Goal: Information Seeking & Learning: Learn about a topic

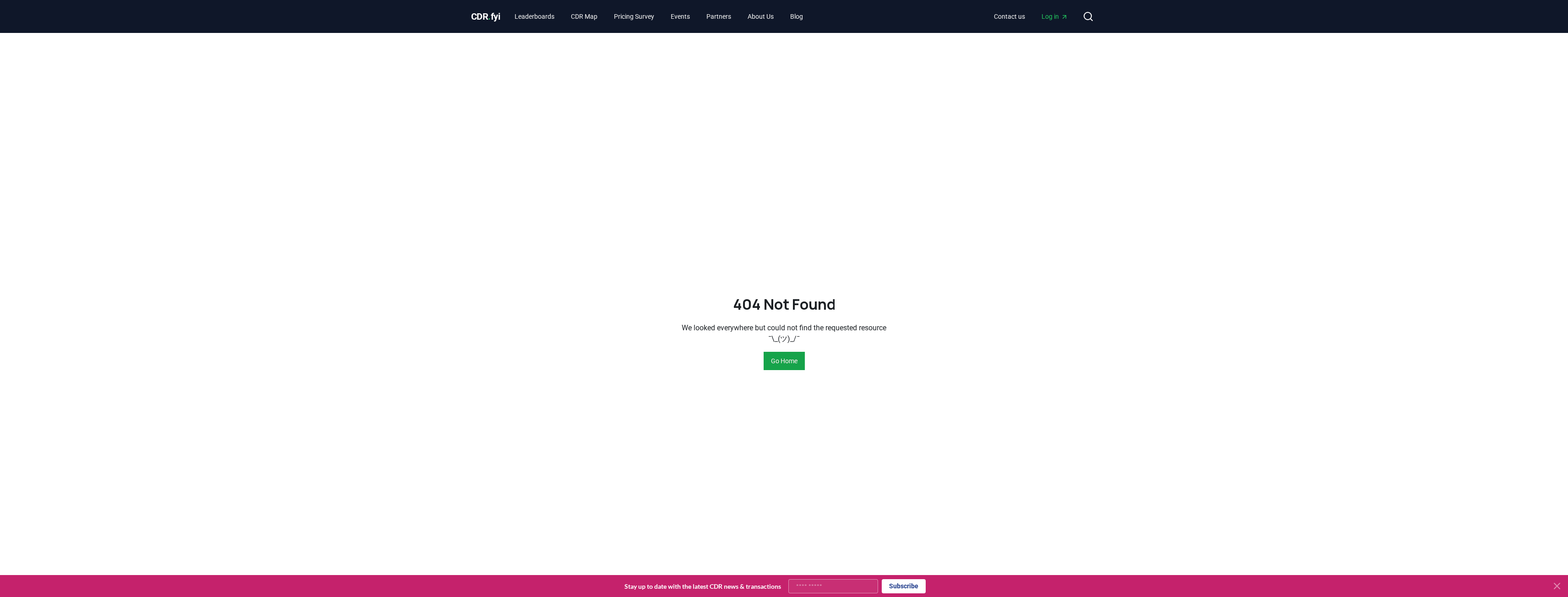
click at [771, 359] on button "Go Home" at bounding box center [784, 361] width 41 height 18
click at [537, 11] on link "Leaderboards" at bounding box center [534, 17] width 55 height 17
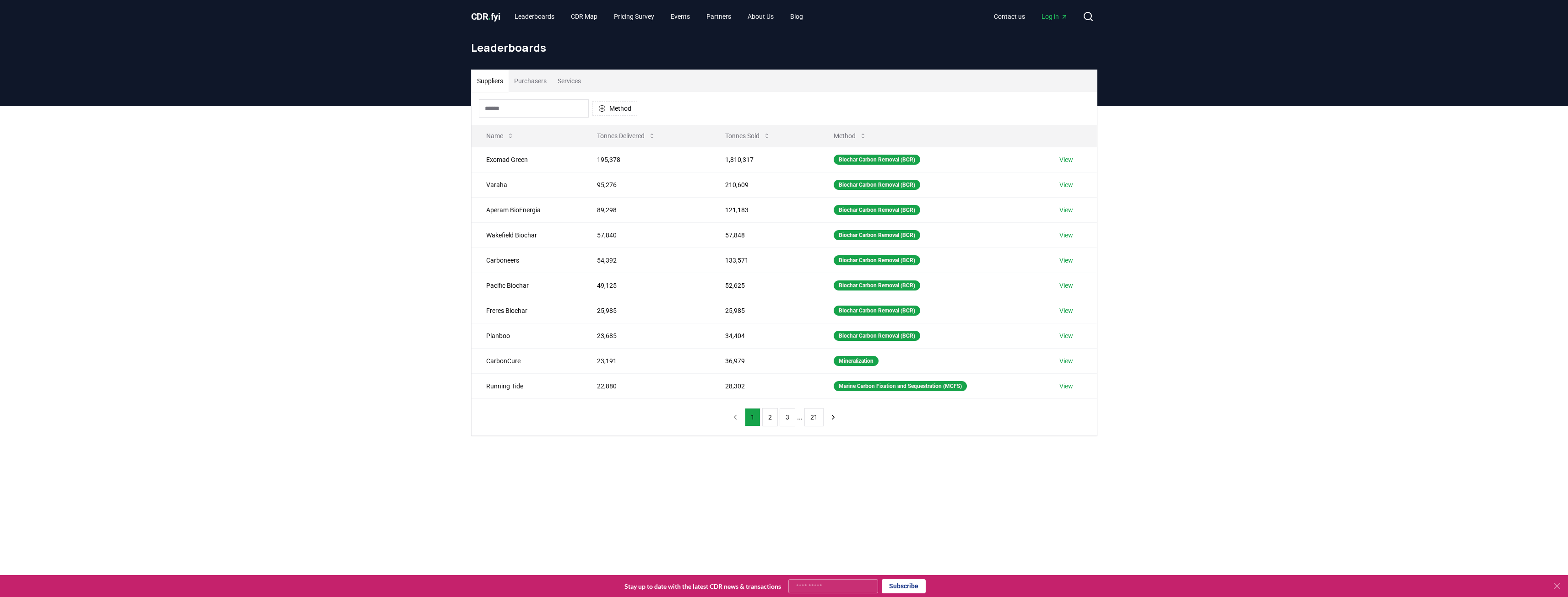
click at [533, 80] on button "Purchasers" at bounding box center [530, 81] width 43 height 22
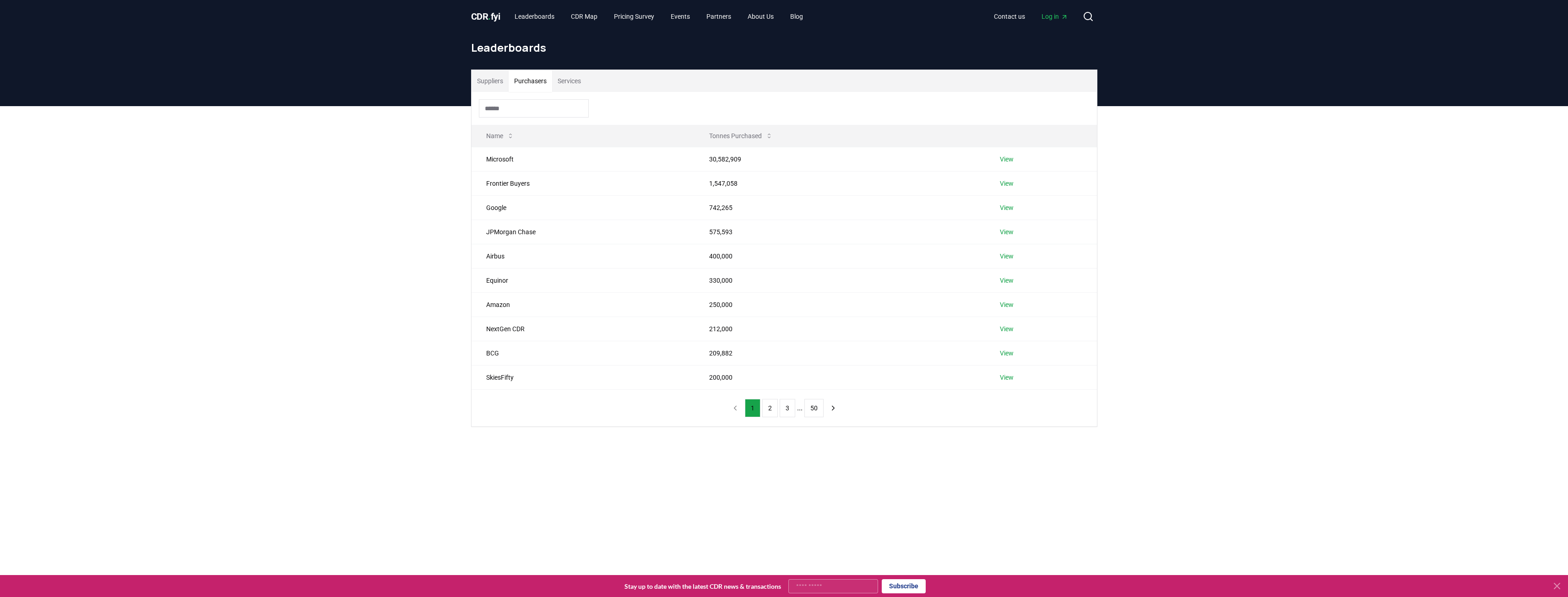
click at [1006, 160] on link "View" at bounding box center [1007, 159] width 14 height 9
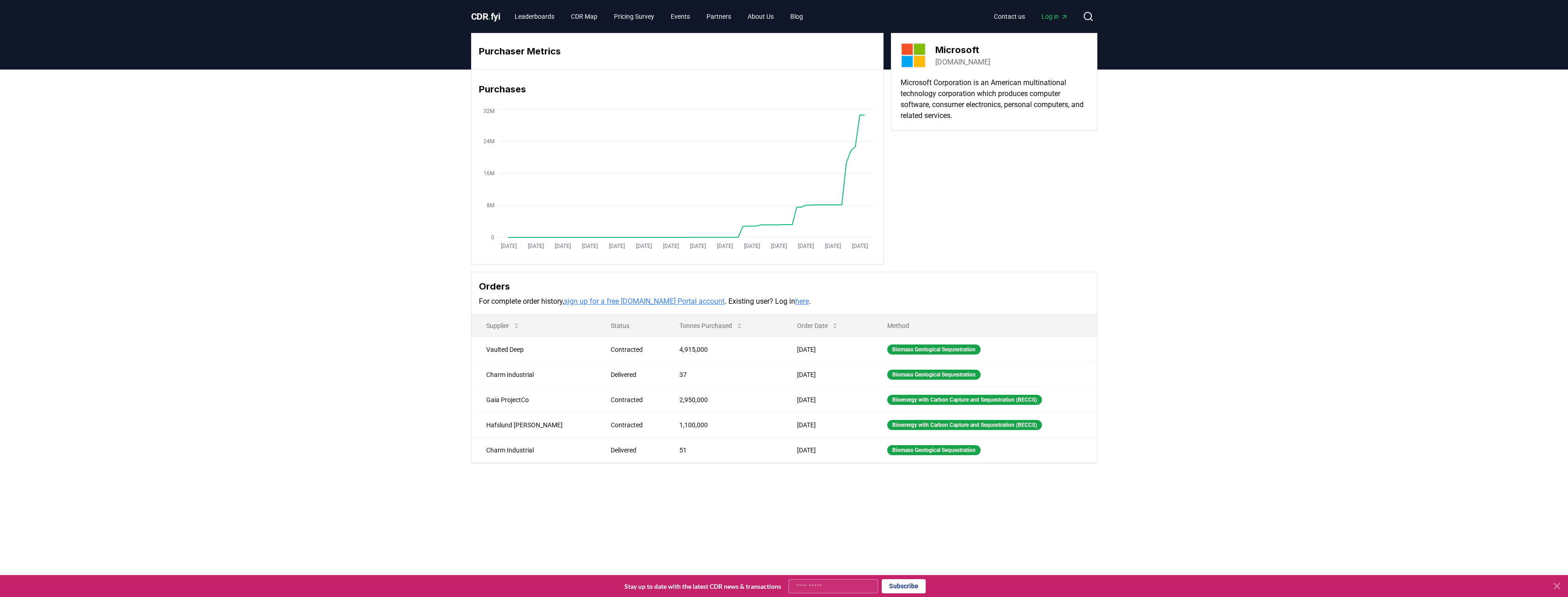
click at [1004, 184] on div "Purchaser Metrics Purchases Jan 2019 Jul 2019 Jan 2020 Jul 2020 Jan 2021 Jul 20…" at bounding box center [784, 149] width 626 height 231
